Goal: Entertainment & Leisure: Browse casually

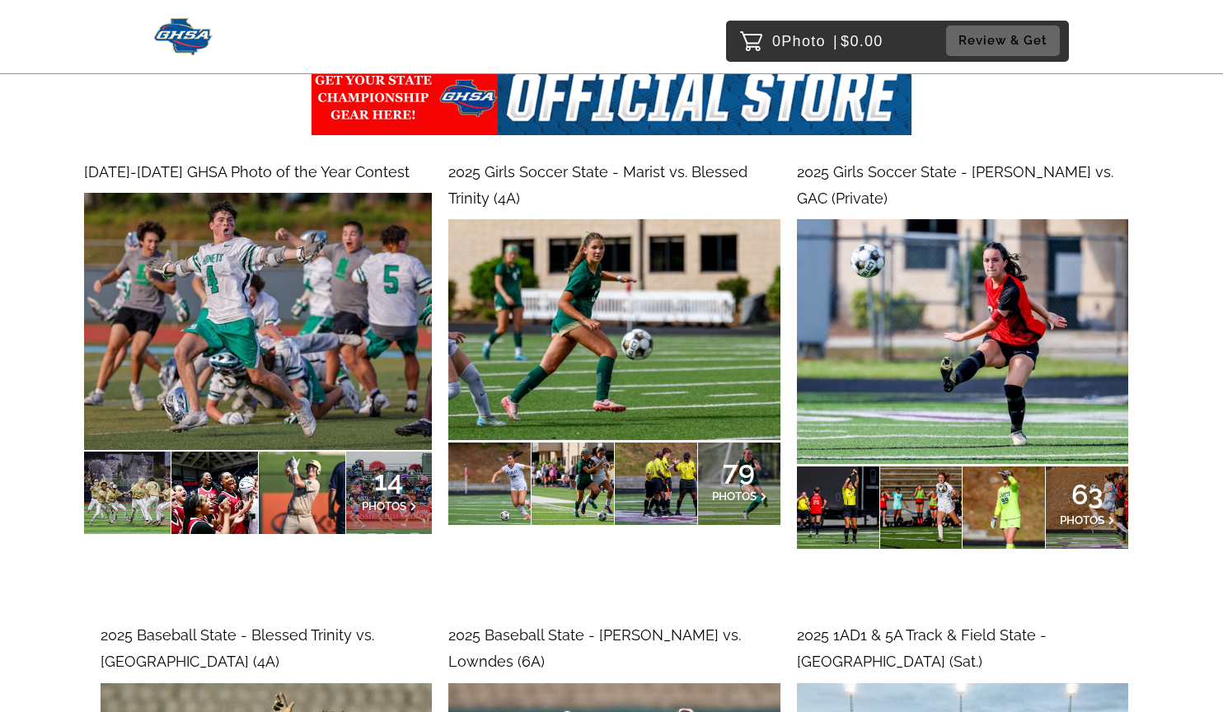
scroll to position [219, 0]
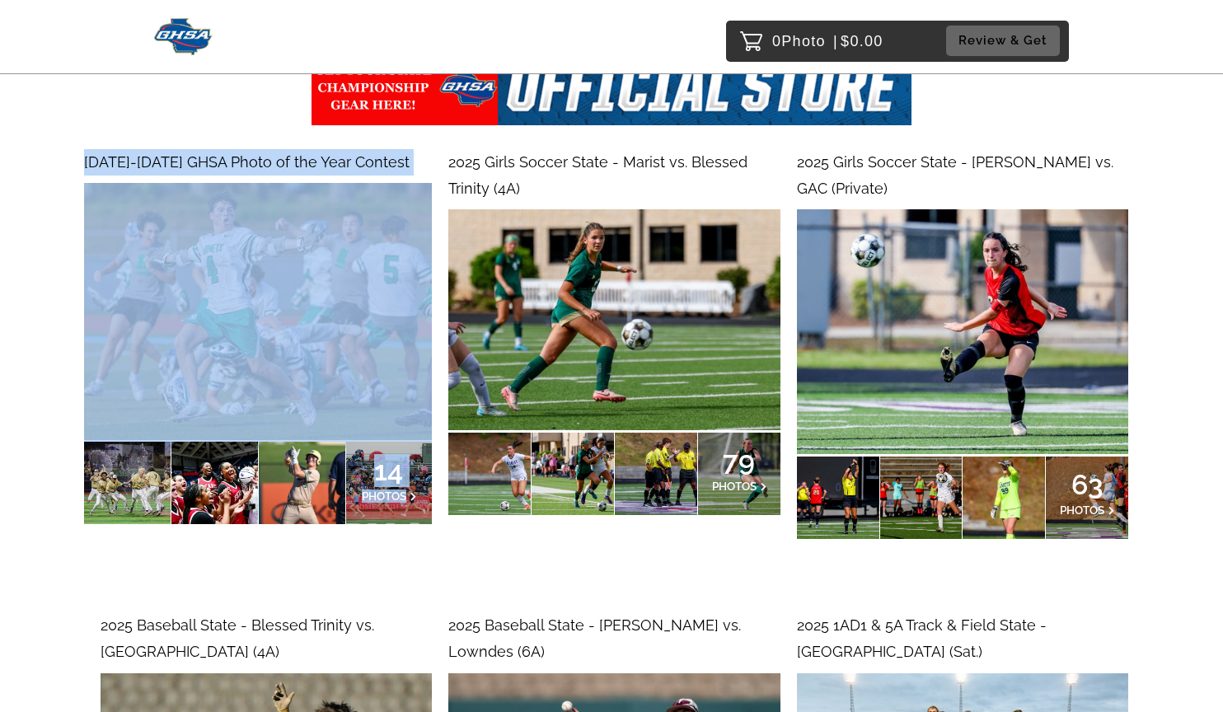
click at [384, 495] on span "PHOTOS" at bounding box center [384, 496] width 45 height 13
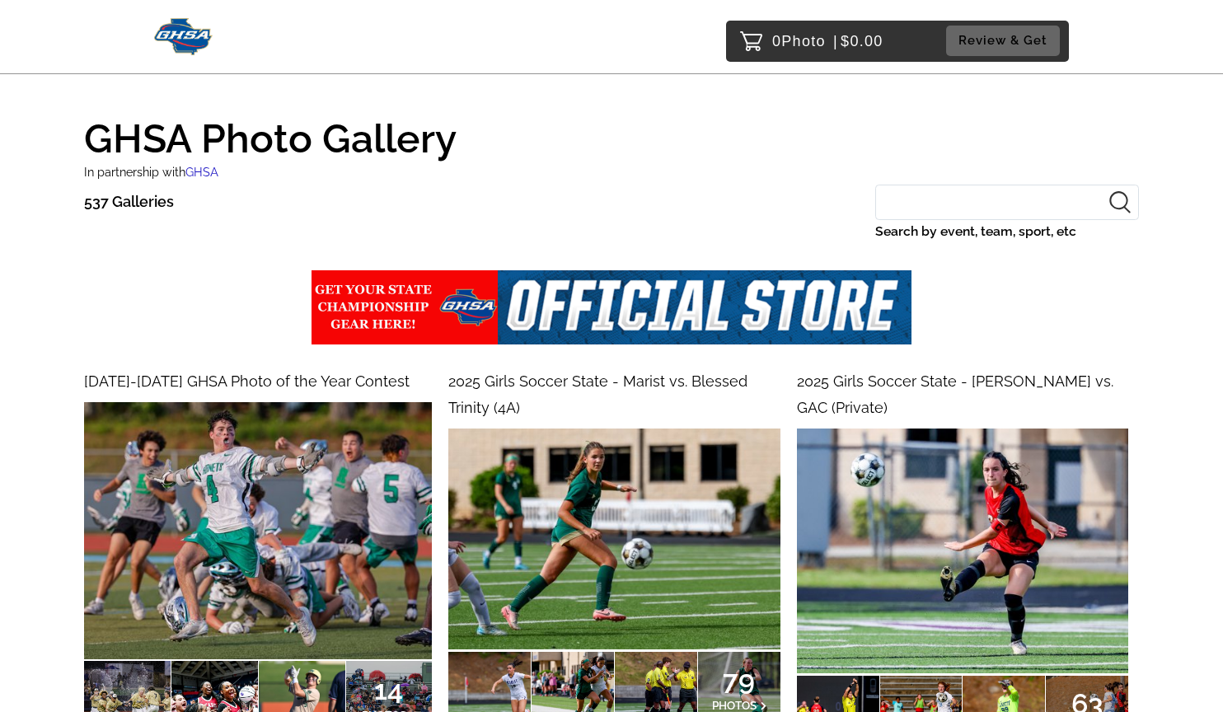
click at [101, 293] on div at bounding box center [611, 311] width 1055 height 97
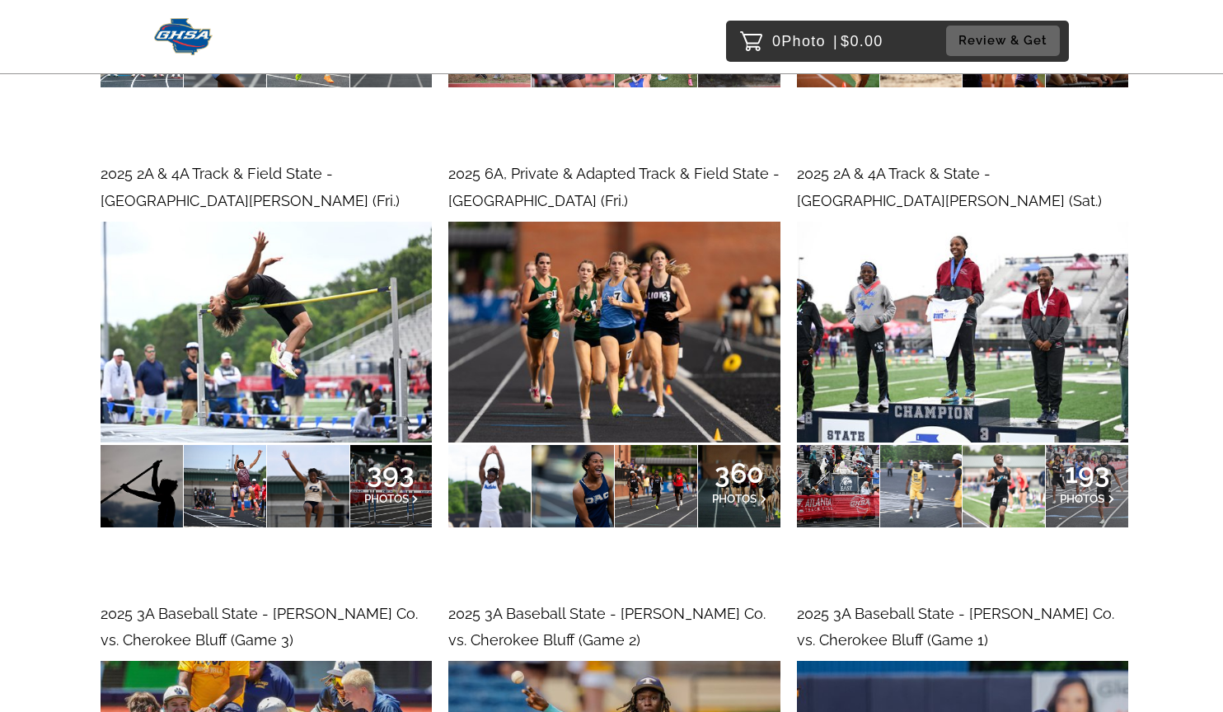
scroll to position [1658, 0]
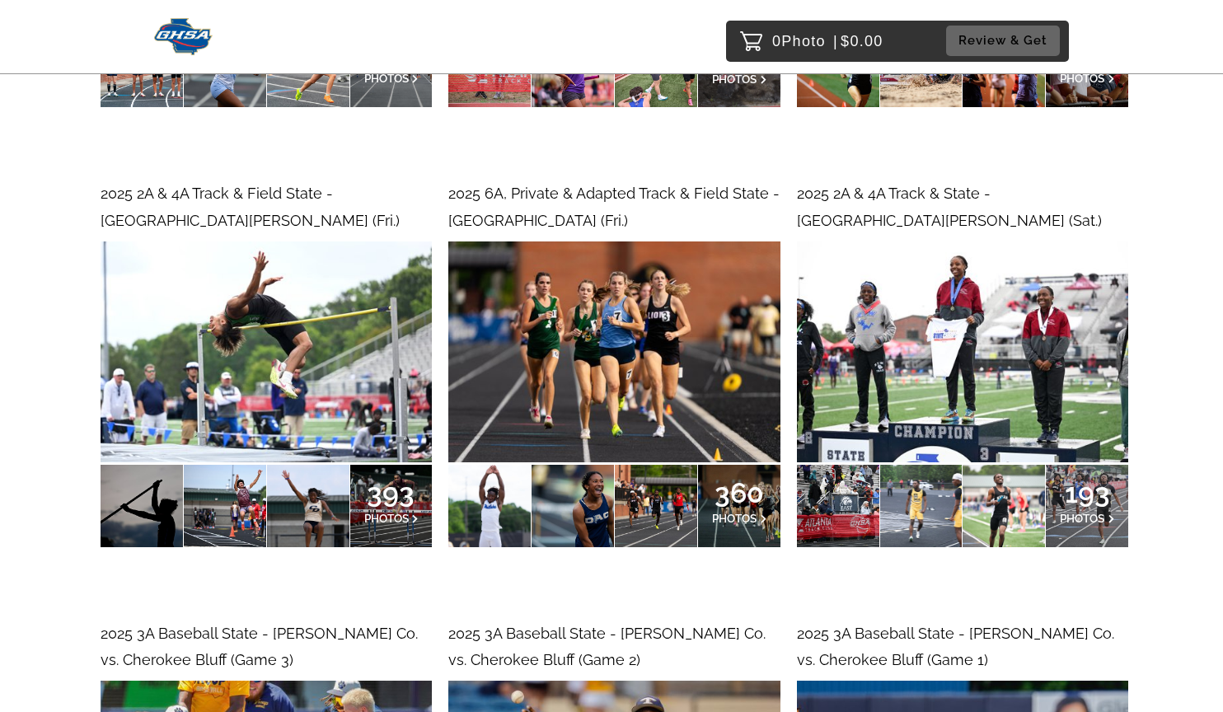
click at [211, 185] on span "2025 2A & 4A Track & Field State - [GEOGRAPHIC_DATA][PERSON_NAME] (Fri.)" at bounding box center [250, 207] width 299 height 44
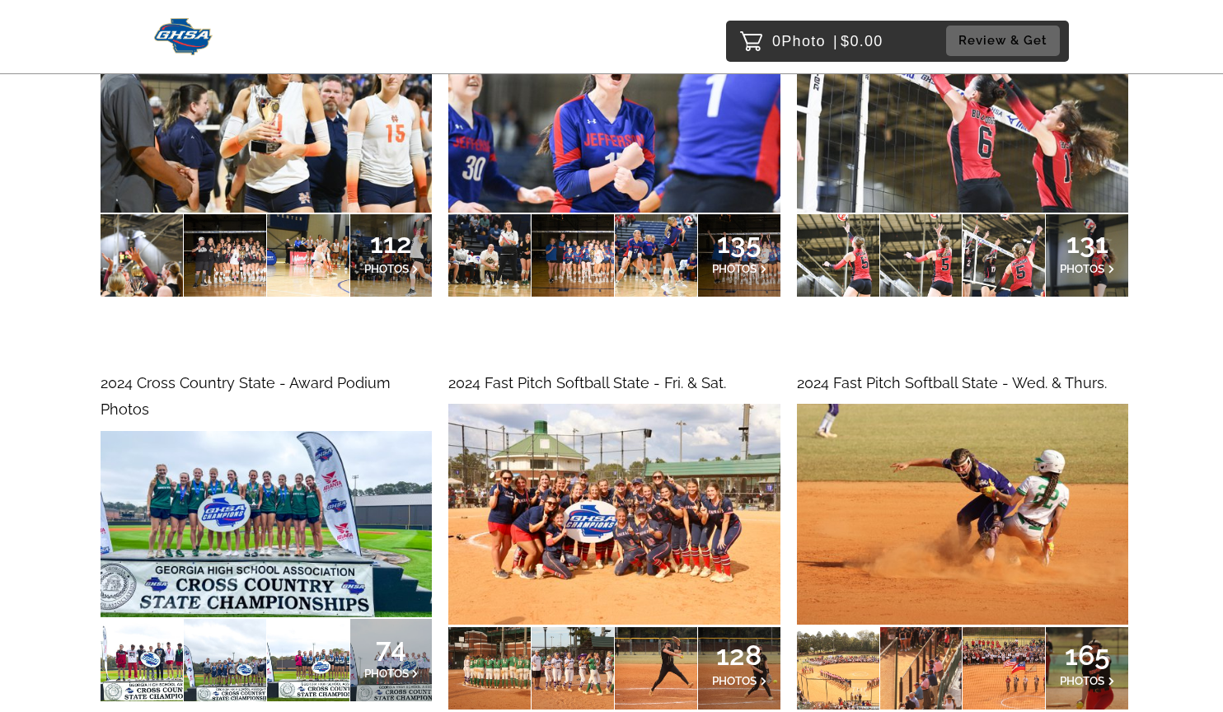
scroll to position [15552, 0]
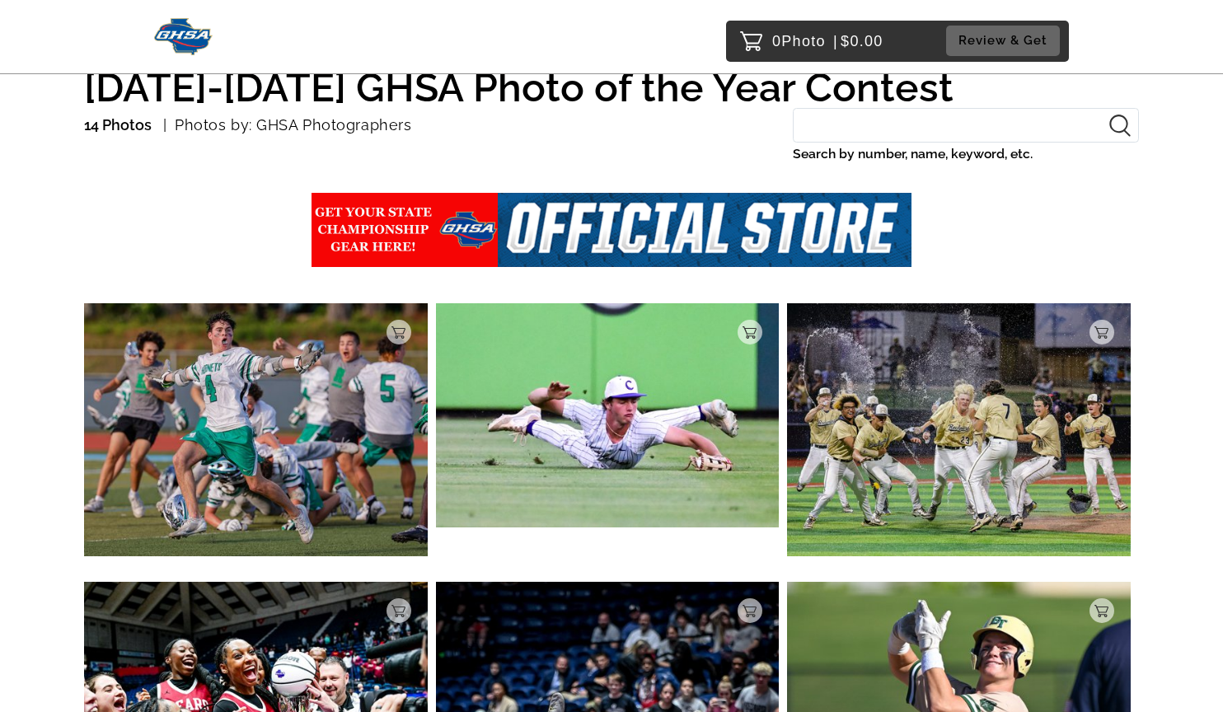
scroll to position [122, 0]
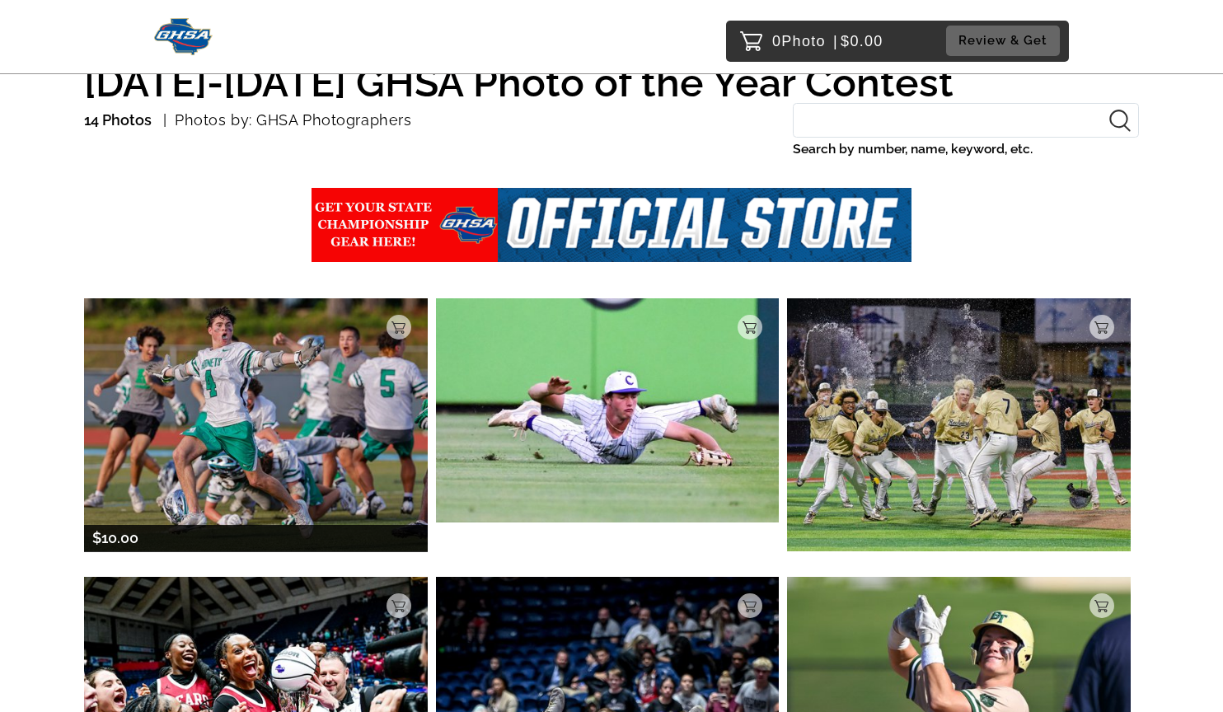
click at [262, 461] on img at bounding box center [256, 424] width 344 height 253
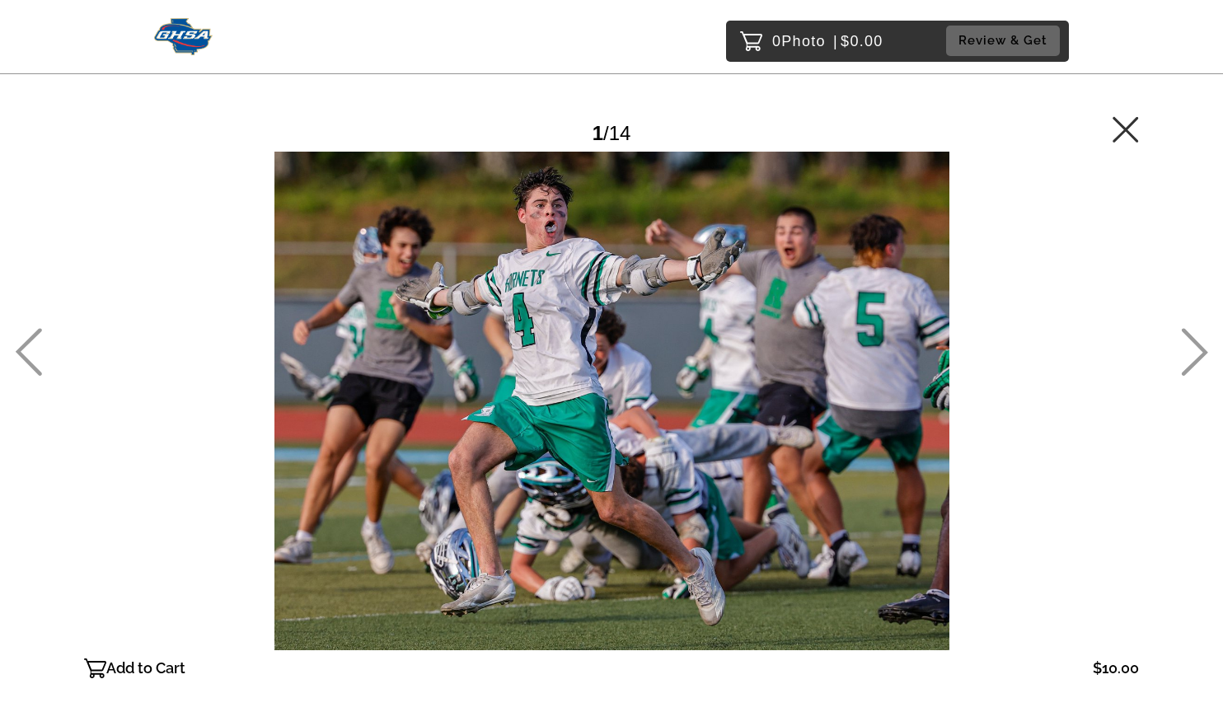
click at [1196, 356] on icon at bounding box center [1194, 352] width 27 height 48
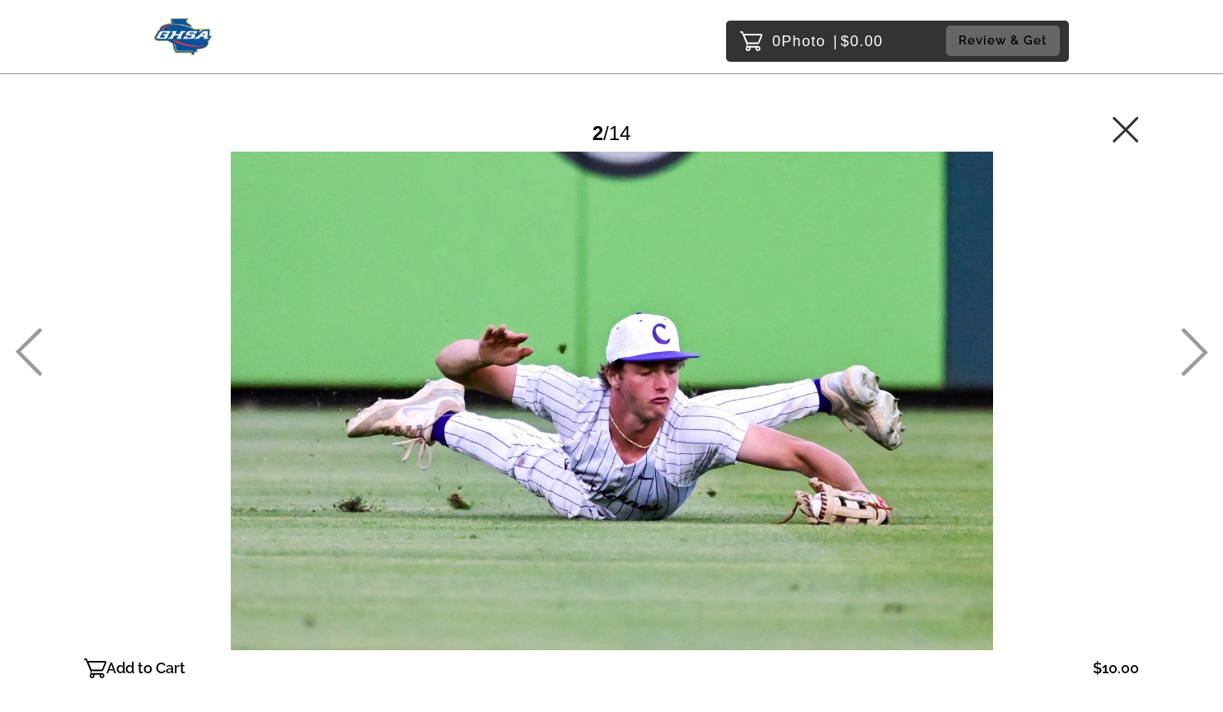
click at [1120, 131] on icon at bounding box center [1126, 129] width 26 height 26
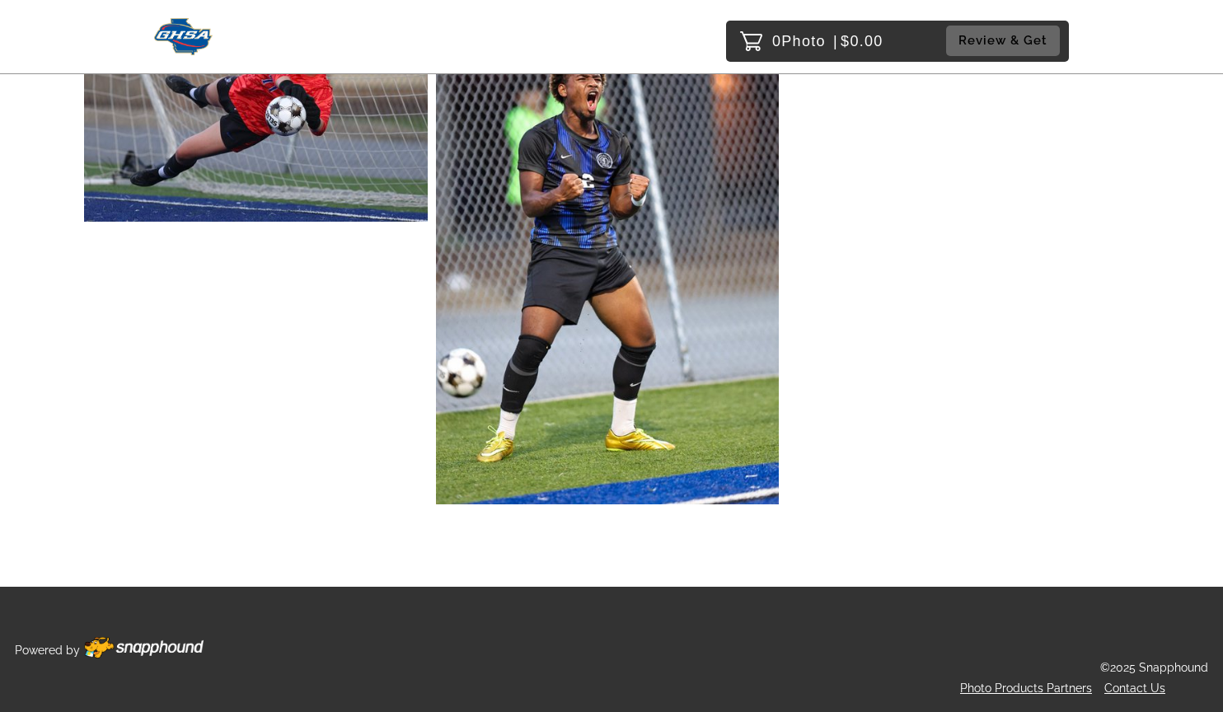
scroll to position [2295, 0]
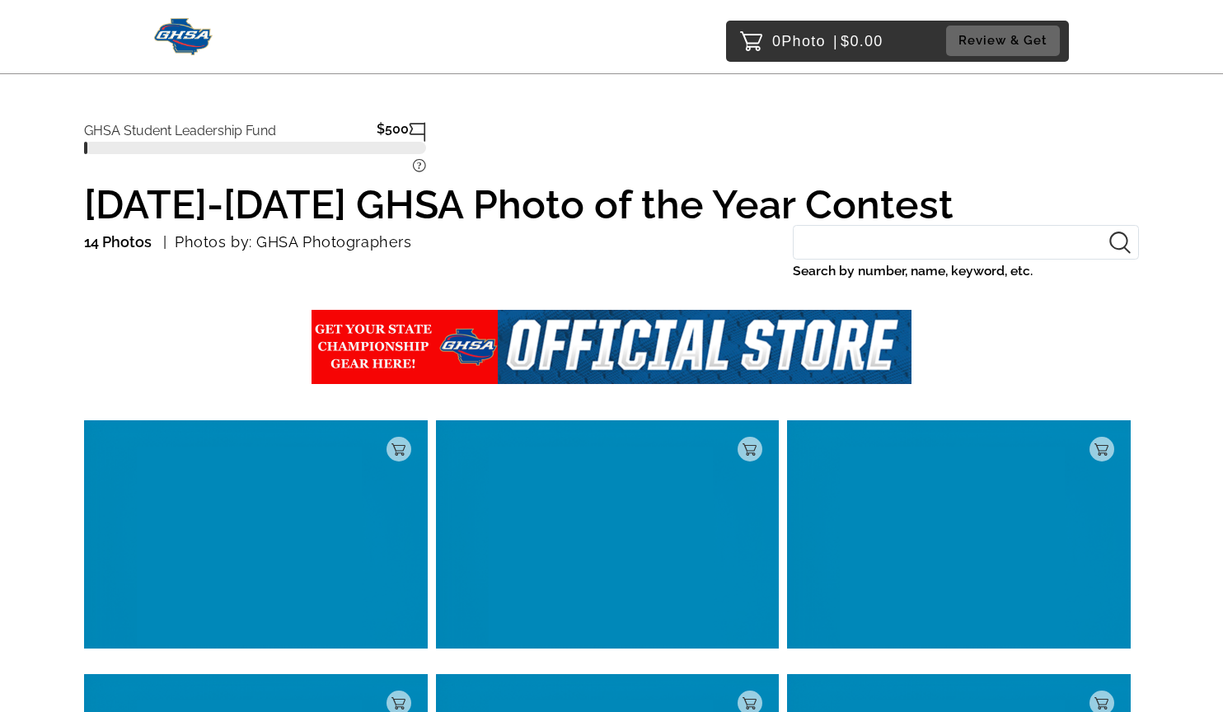
scroll to position [182, 0]
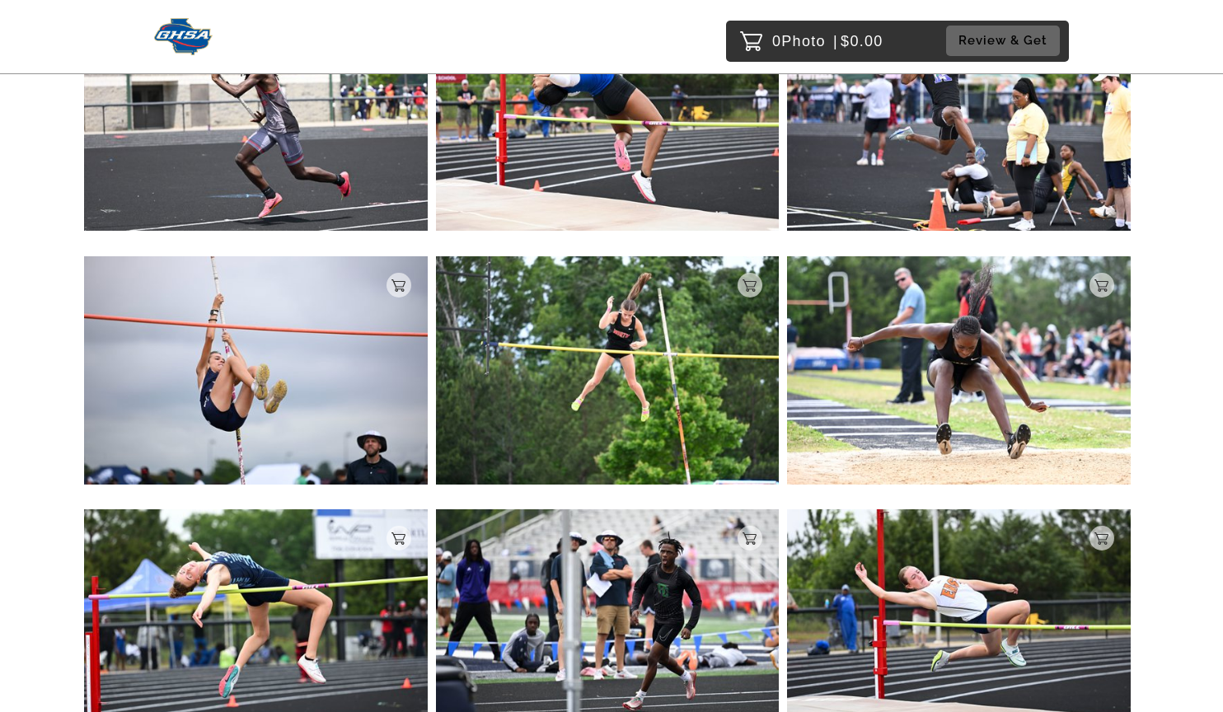
scroll to position [12834, 0]
